Goal: Task Accomplishment & Management: Manage account settings

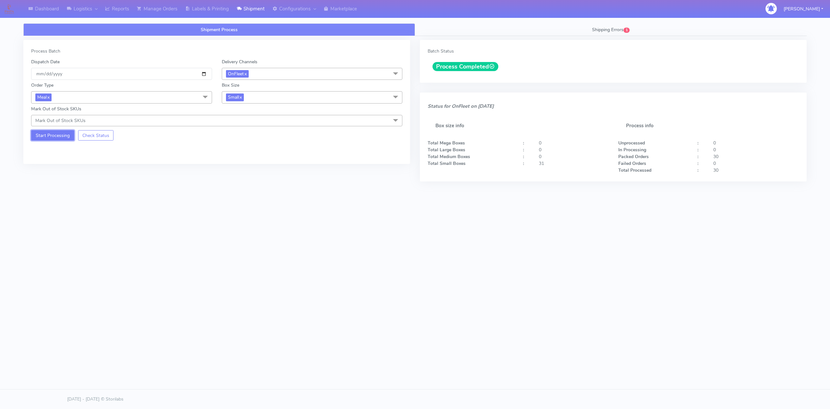
click at [56, 139] on button "Start Processing" at bounding box center [52, 135] width 43 height 10
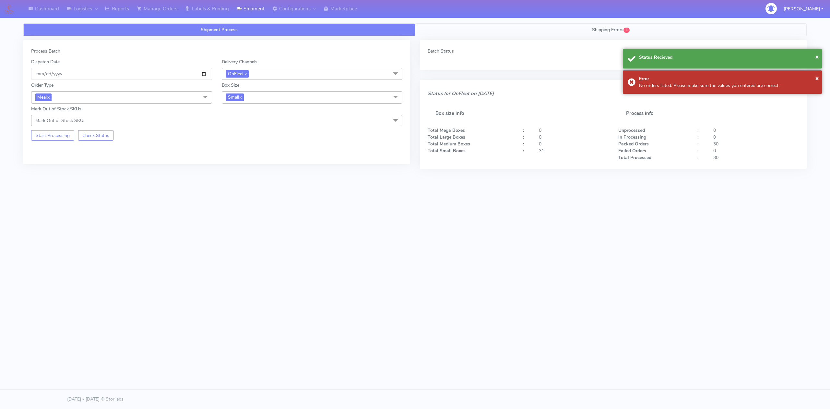
click at [579, 34] on link "Shipping Errors 1" at bounding box center [611, 29] width 392 height 13
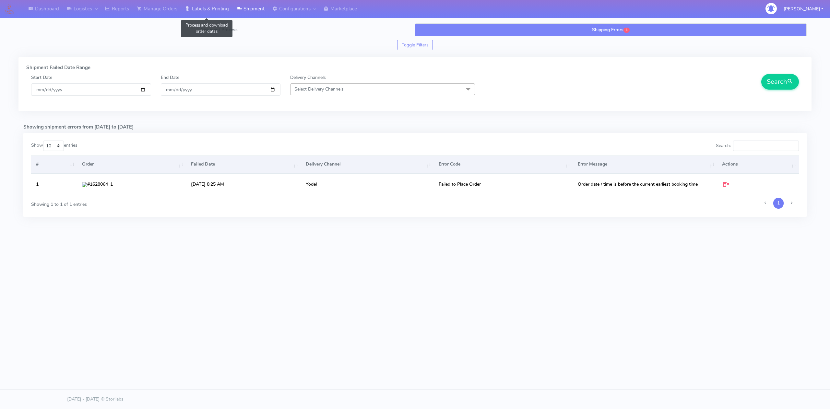
click at [219, 12] on link "Labels & Printing" at bounding box center [207, 9] width 52 height 18
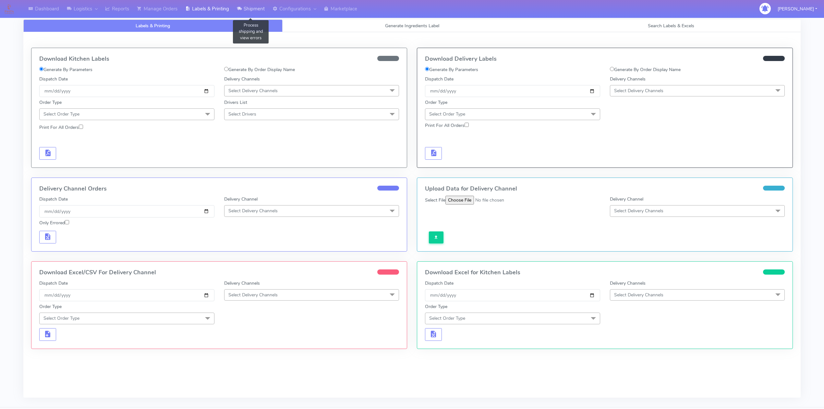
click at [261, 10] on link "Shipment" at bounding box center [251, 9] width 36 height 18
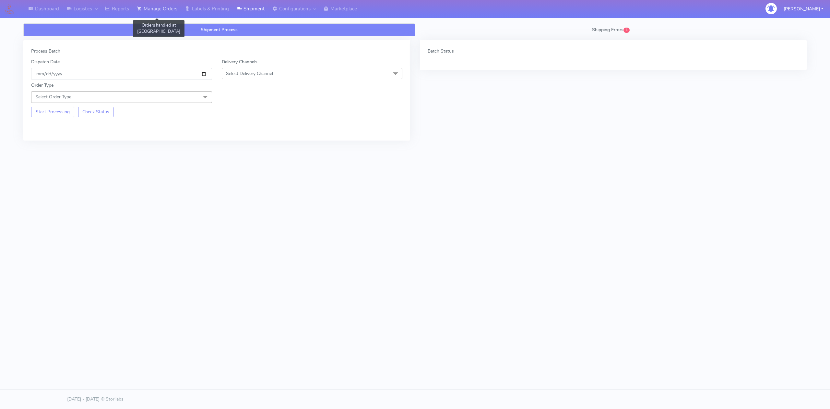
click at [163, 10] on link "Manage Orders" at bounding box center [157, 9] width 48 height 18
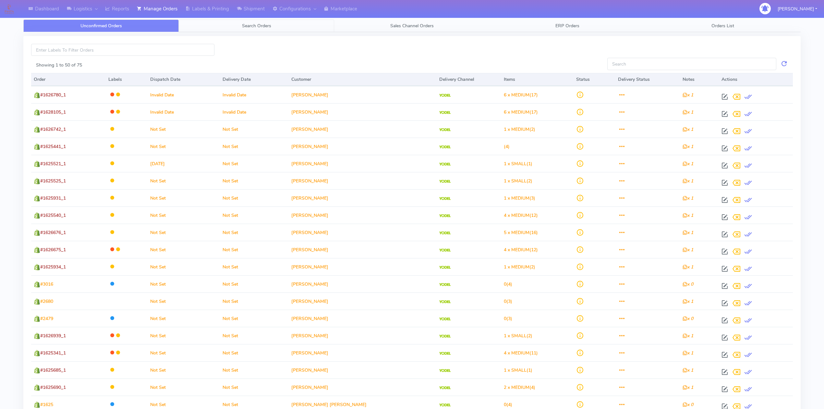
click at [260, 28] on span "Search Orders" at bounding box center [256, 26] width 29 height 6
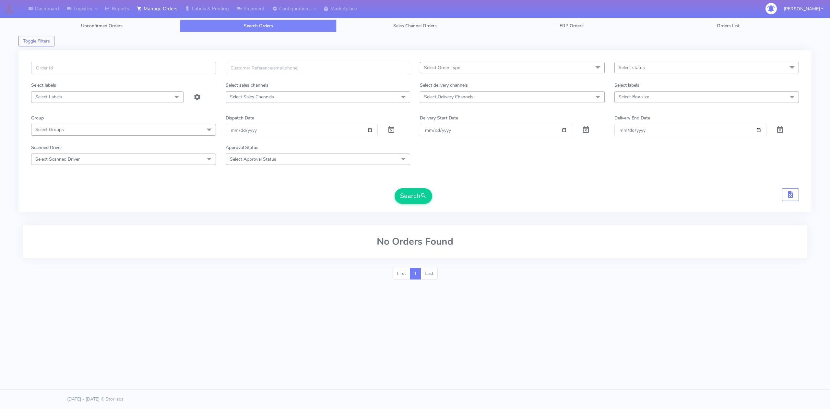
click at [162, 70] on input "text" at bounding box center [123, 68] width 185 height 12
paste input "#1628006_1"
type input "#1628006_1"
click at [390, 131] on span at bounding box center [392, 131] width 8 height 6
click at [416, 198] on button "Search" at bounding box center [414, 196] width 38 height 16
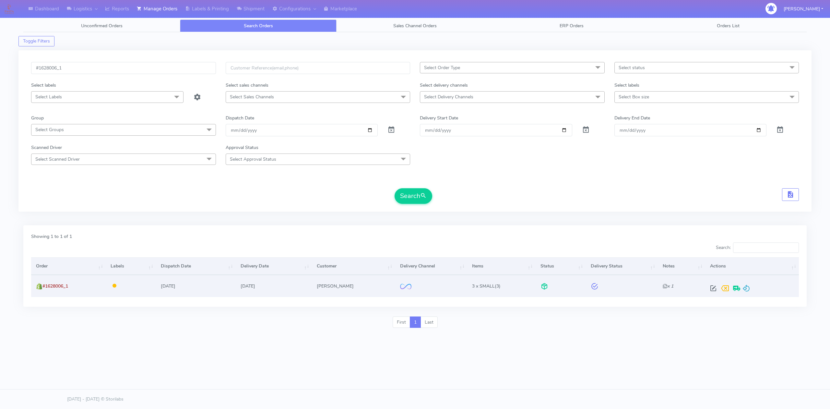
click at [749, 291] on div at bounding box center [751, 288] width 86 height 12
click at [745, 288] on span at bounding box center [747, 289] width 8 height 6
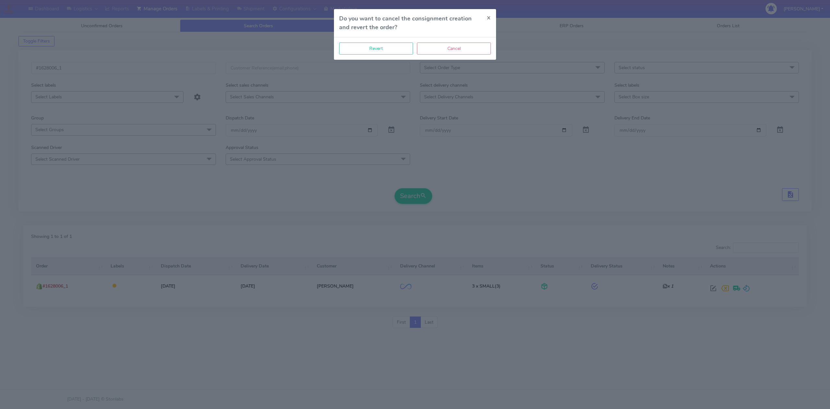
click at [388, 38] on div "Revert Cancel" at bounding box center [415, 48] width 162 height 22
click at [387, 49] on button "Revert" at bounding box center [376, 48] width 74 height 12
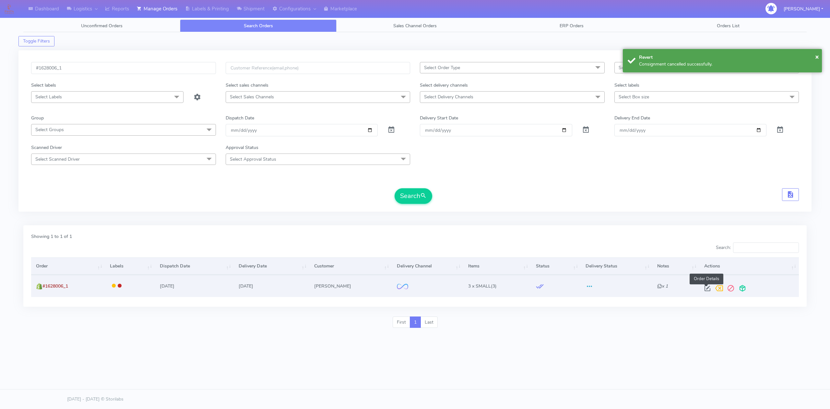
click at [704, 287] on span at bounding box center [708, 289] width 12 height 6
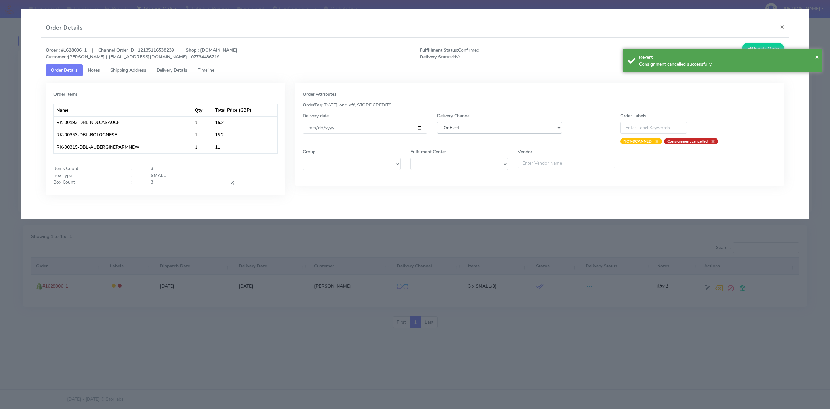
click at [458, 127] on select "DHL OnFleet Royal Mail DPD Yodel MaxOptra Amazon Collection" at bounding box center [499, 128] width 125 height 12
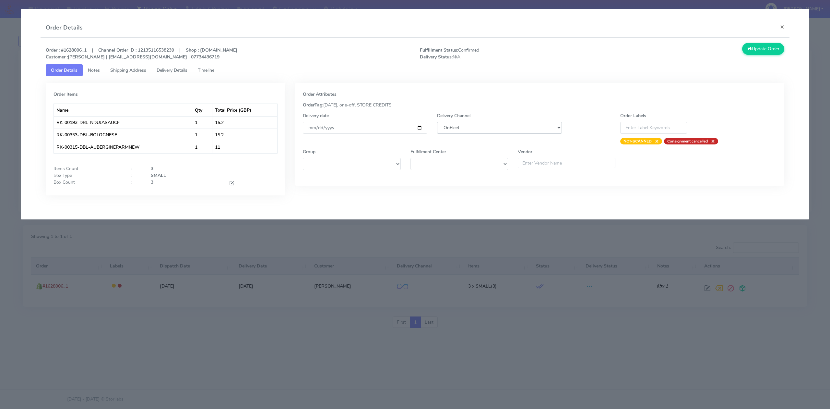
select select "5"
click at [437, 122] on select "DHL OnFleet Royal Mail DPD Yodel MaxOptra Amazon Collection" at bounding box center [499, 128] width 125 height 12
click at [775, 51] on button "Update Order" at bounding box center [764, 49] width 42 height 12
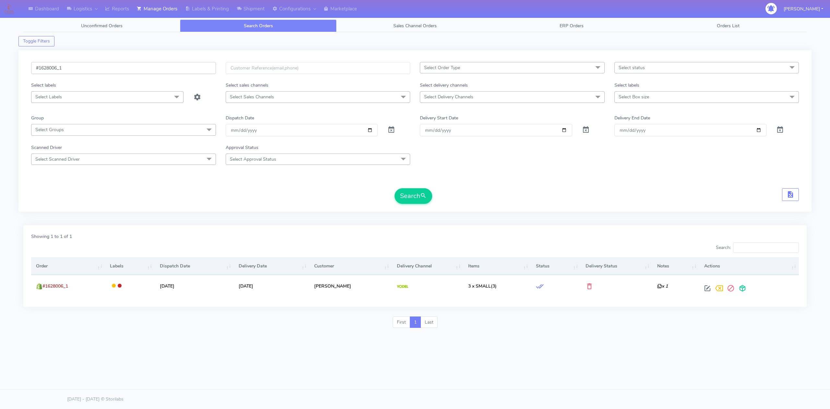
click at [138, 73] on input "#1628006_1" at bounding box center [123, 68] width 185 height 12
paste input "7949"
type input "#1627949_1"
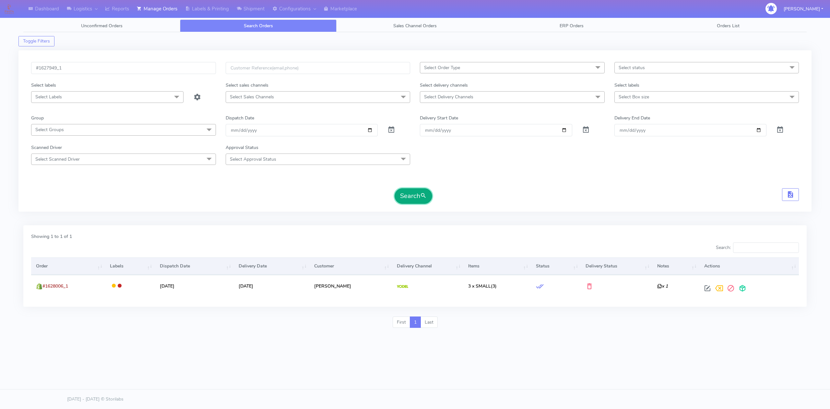
click at [419, 197] on button "Search" at bounding box center [414, 196] width 38 height 16
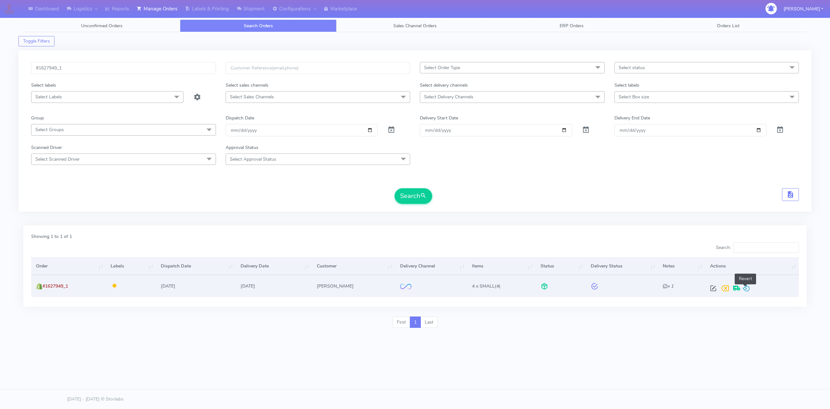
click at [744, 288] on span at bounding box center [747, 289] width 8 height 6
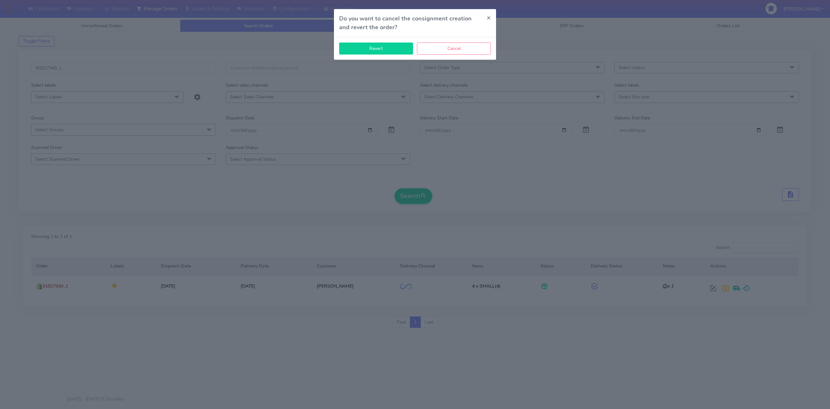
click at [394, 50] on button "Revert" at bounding box center [376, 48] width 74 height 12
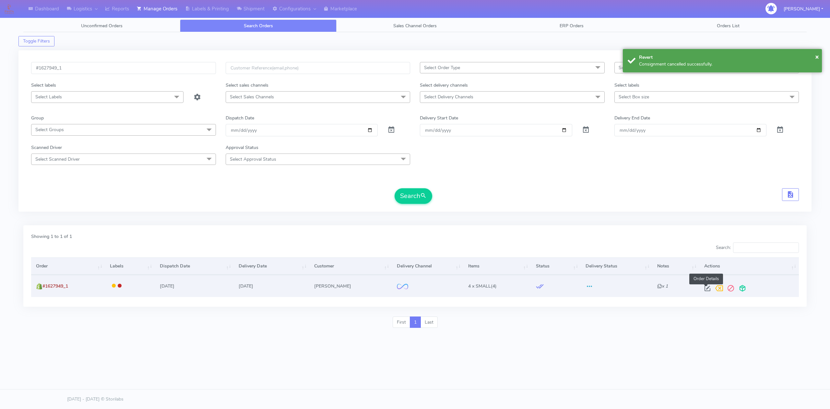
click at [709, 288] on span at bounding box center [708, 289] width 12 height 6
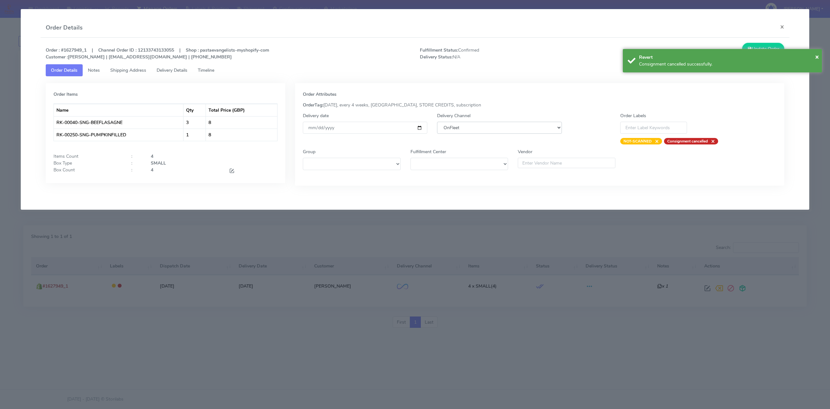
click at [519, 128] on select "DHL OnFleet Royal Mail DPD Yodel MaxOptra Amazon Collection" at bounding box center [499, 128] width 125 height 12
select select "5"
click at [437, 122] on select "DHL OnFleet Royal Mail DPD Yodel MaxOptra Amazon Collection" at bounding box center [499, 128] width 125 height 12
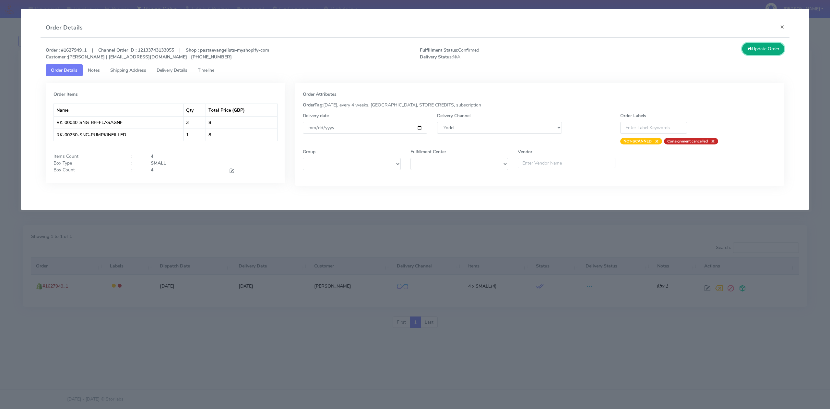
click at [758, 47] on button "Update Order" at bounding box center [764, 49] width 42 height 12
